Goal: Transaction & Acquisition: Purchase product/service

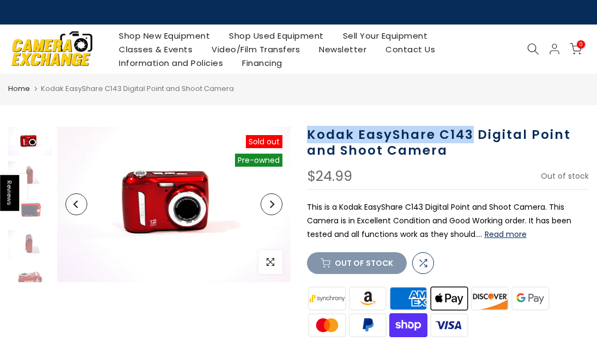
drag, startPoint x: 469, startPoint y: 136, endPoint x: 306, endPoint y: 124, distance: 164.0
copy h1 "Kodak EasyShare C143"
click at [528, 53] on icon at bounding box center [533, 49] width 12 height 12
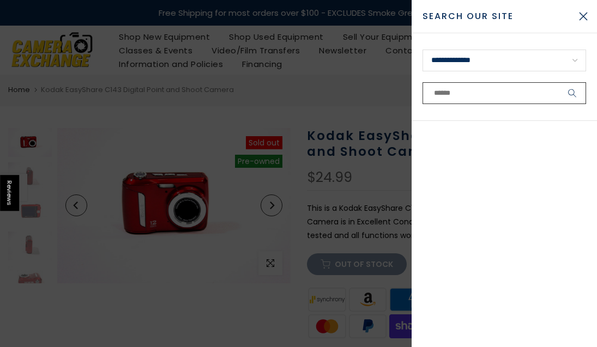
paste input "**********"
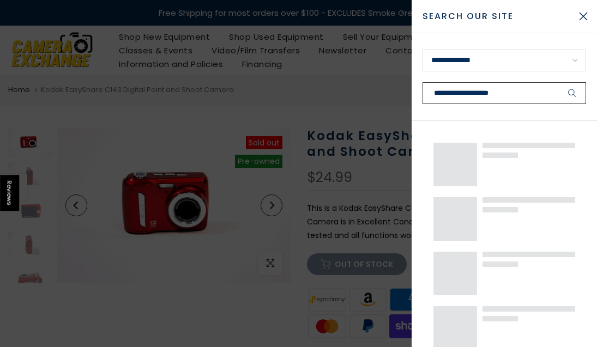
type input "**********"
click at [559, 82] on button "submit" at bounding box center [572, 93] width 27 height 22
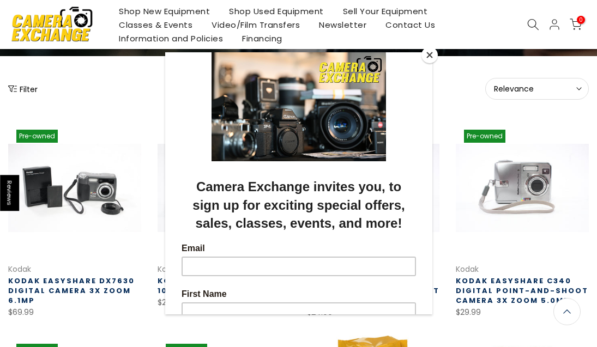
click at [431, 51] on button "Close" at bounding box center [429, 55] width 16 height 16
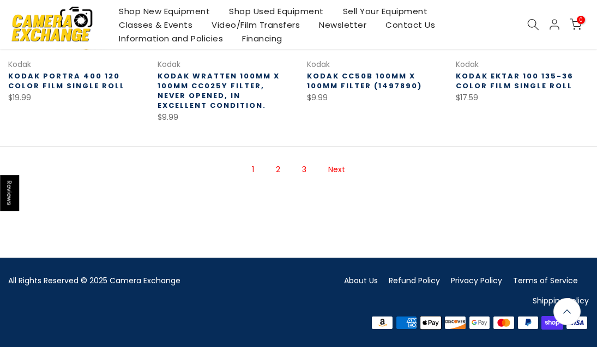
click at [281, 168] on link "2" at bounding box center [277, 169] width 15 height 19
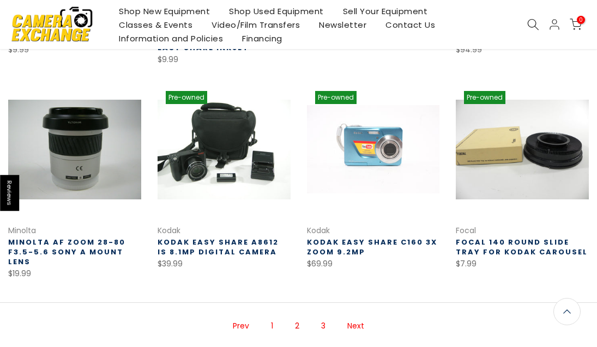
scroll to position [610, 0]
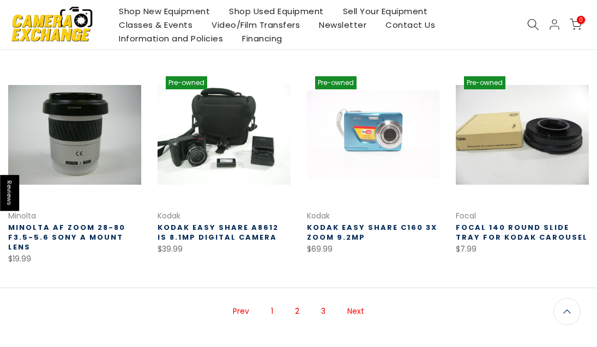
click at [325, 311] on link "3" at bounding box center [323, 311] width 15 height 19
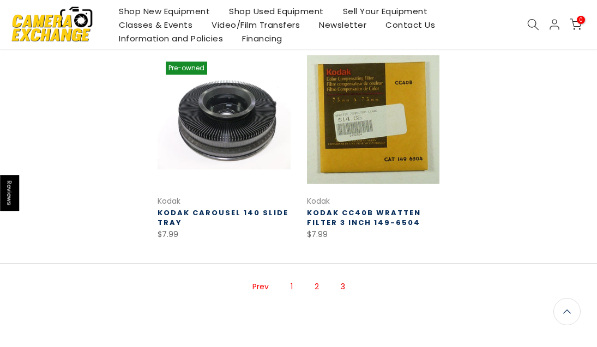
scroll to position [175, 0]
